Goal: Navigation & Orientation: Find specific page/section

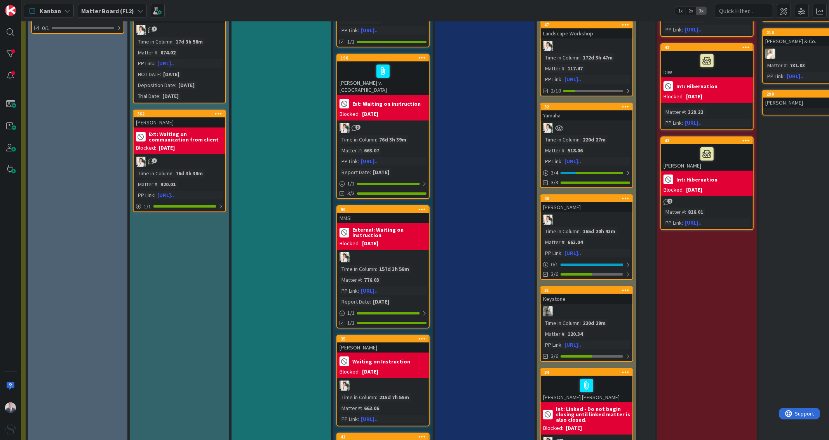
scroll to position [0, 403]
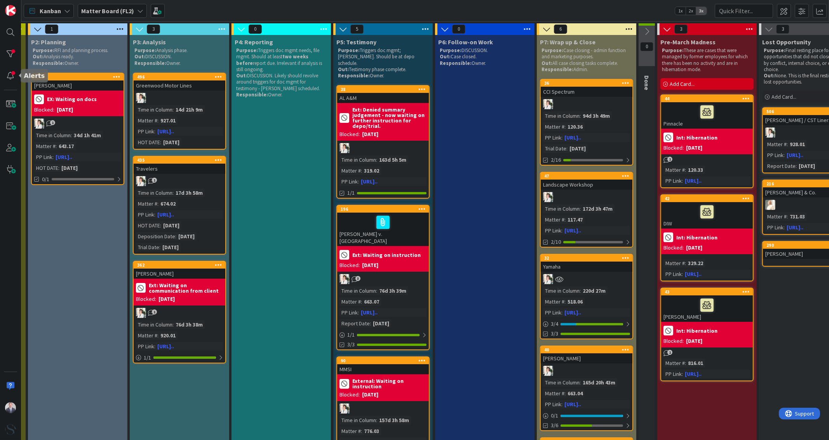
click at [5, 62] on div at bounding box center [10, 220] width 21 height 440
click at [8, 57] on div at bounding box center [11, 54] width 16 height 16
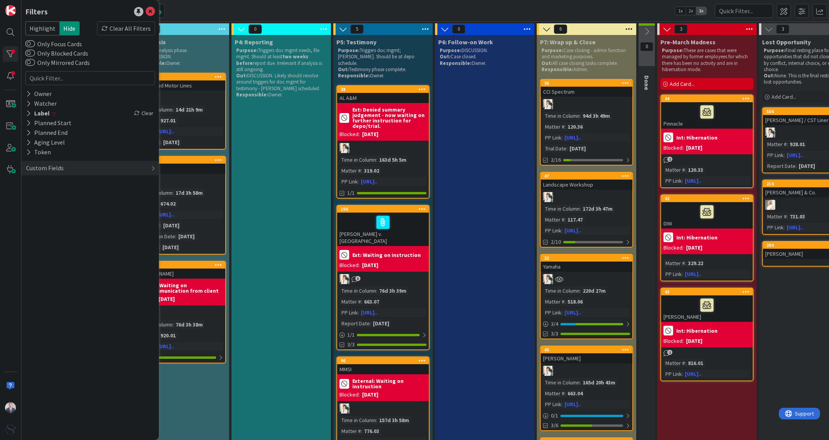
click at [121, 28] on div "Clear All Filters" at bounding box center [126, 28] width 58 height 14
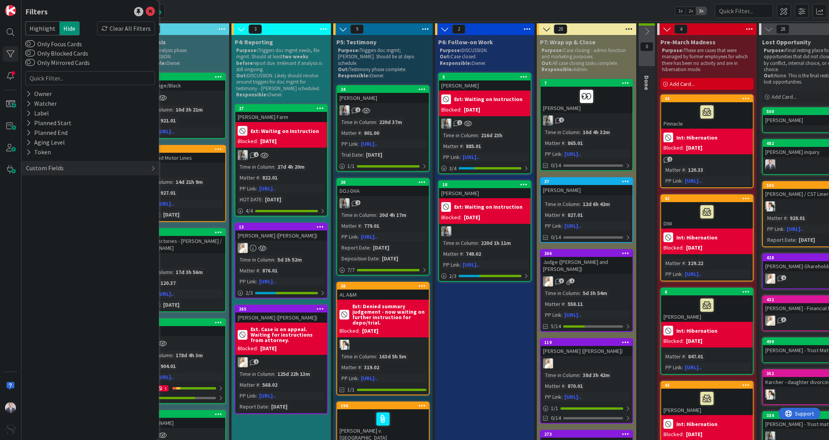
click at [28, 114] on icon at bounding box center [28, 113] width 5 height 7
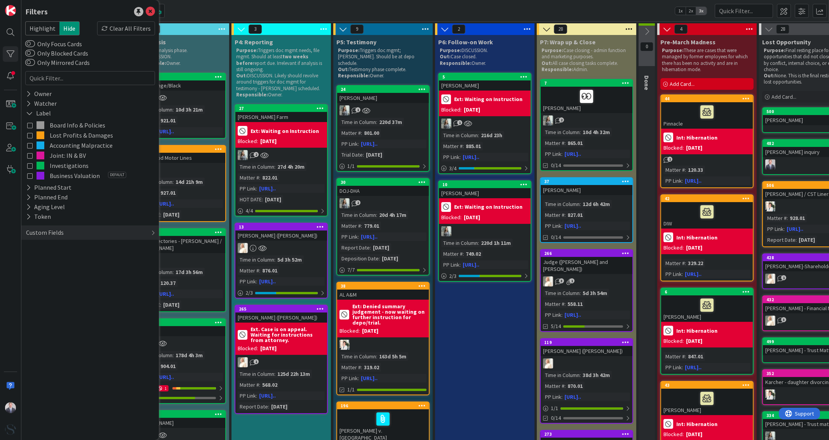
click at [31, 115] on icon at bounding box center [29, 113] width 7 height 7
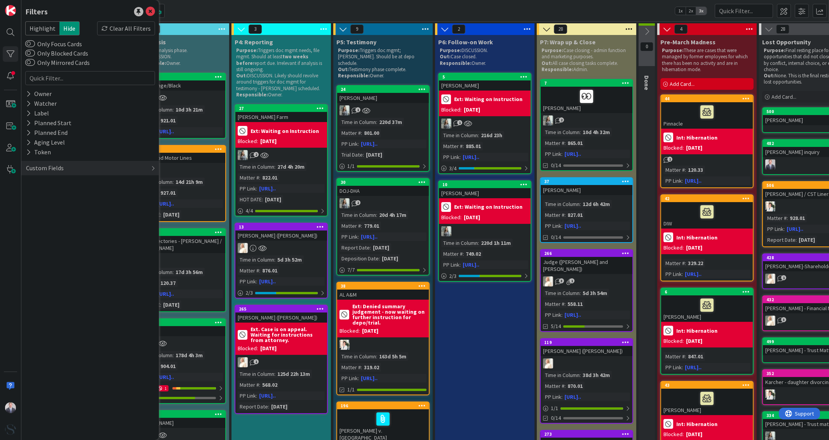
click at [29, 103] on icon at bounding box center [28, 103] width 5 height 7
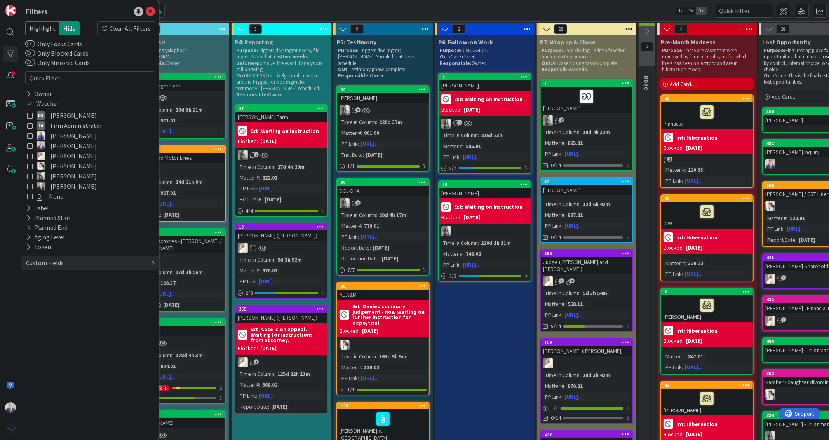
click at [29, 103] on icon at bounding box center [29, 103] width 7 height 7
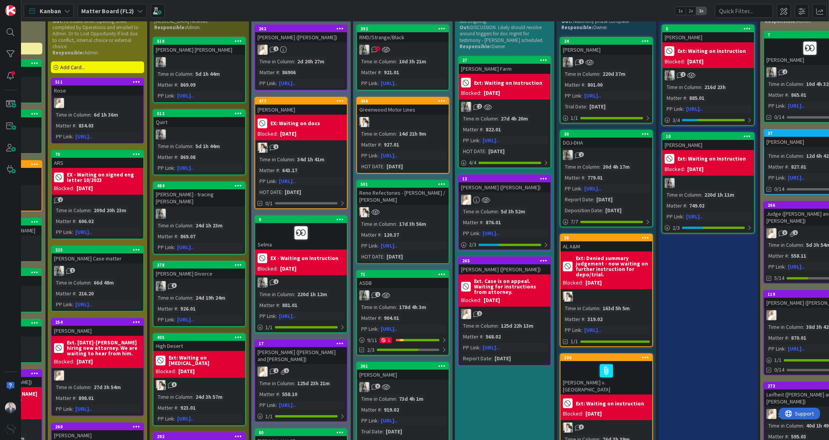
scroll to position [0, 180]
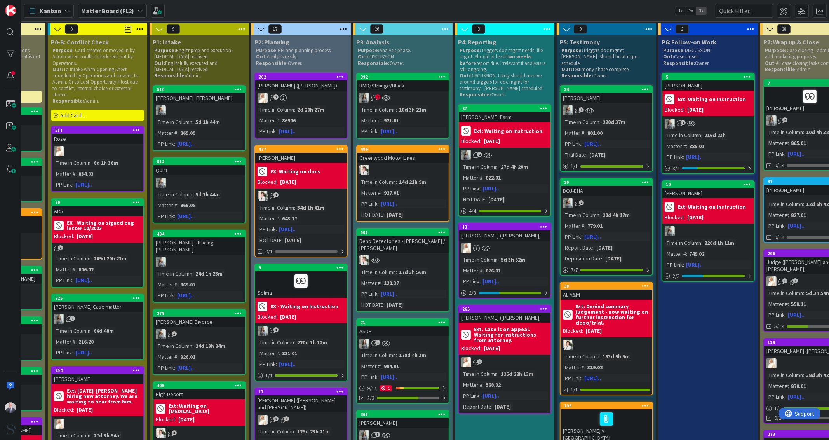
click at [423, 93] on div "2" at bounding box center [403, 98] width 92 height 10
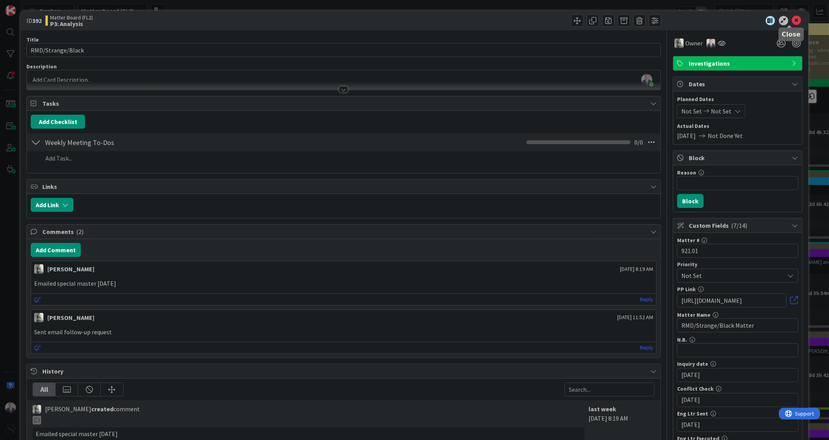
click at [792, 19] on icon at bounding box center [796, 20] width 9 height 9
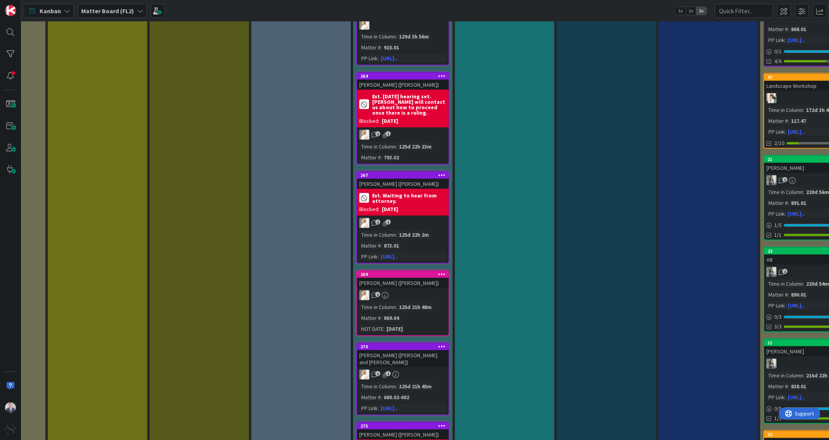
scroll to position [1845, 180]
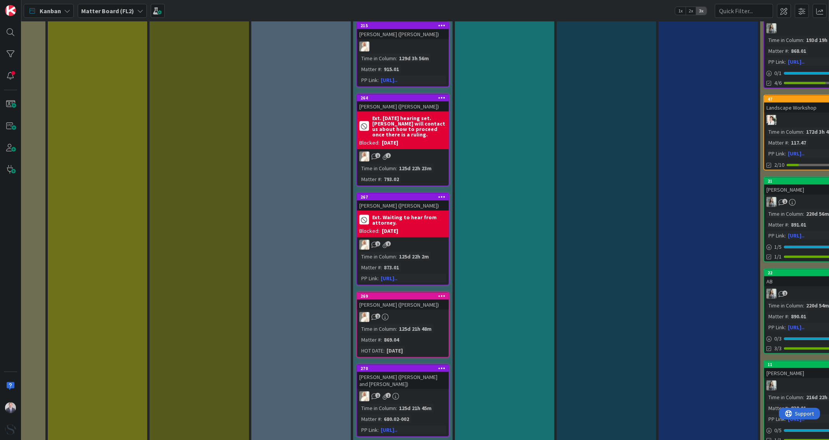
click at [431, 300] on div "[PERSON_NAME] ([PERSON_NAME])" at bounding box center [403, 305] width 92 height 10
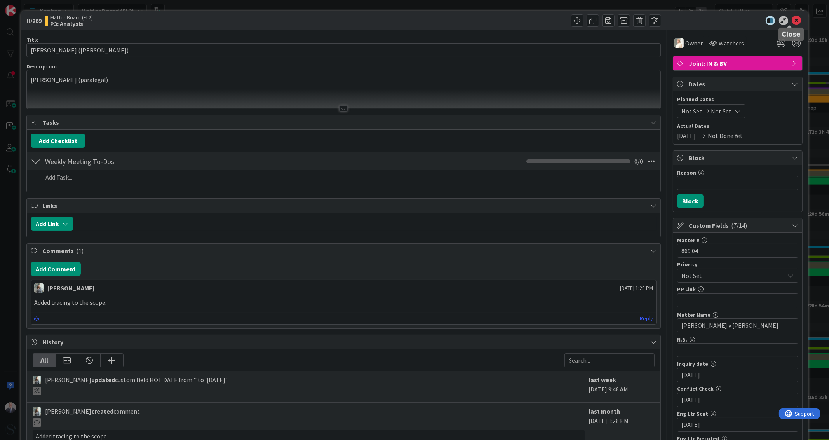
click at [792, 21] on icon at bounding box center [796, 20] width 9 height 9
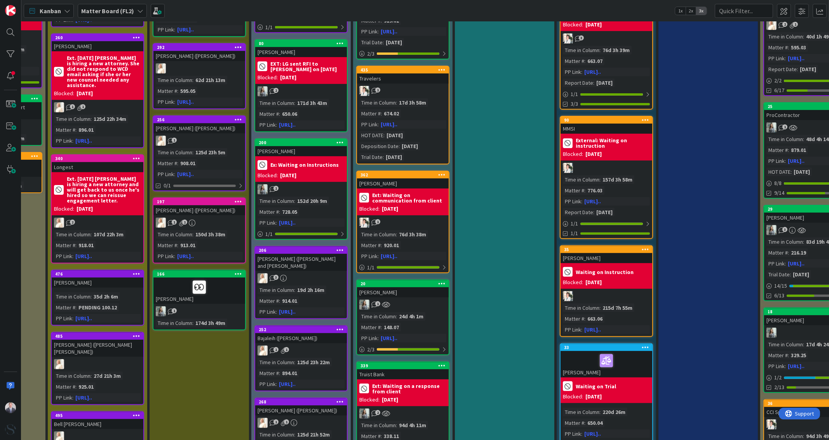
scroll to position [0, 180]
